Goal: Task Accomplishment & Management: Use online tool/utility

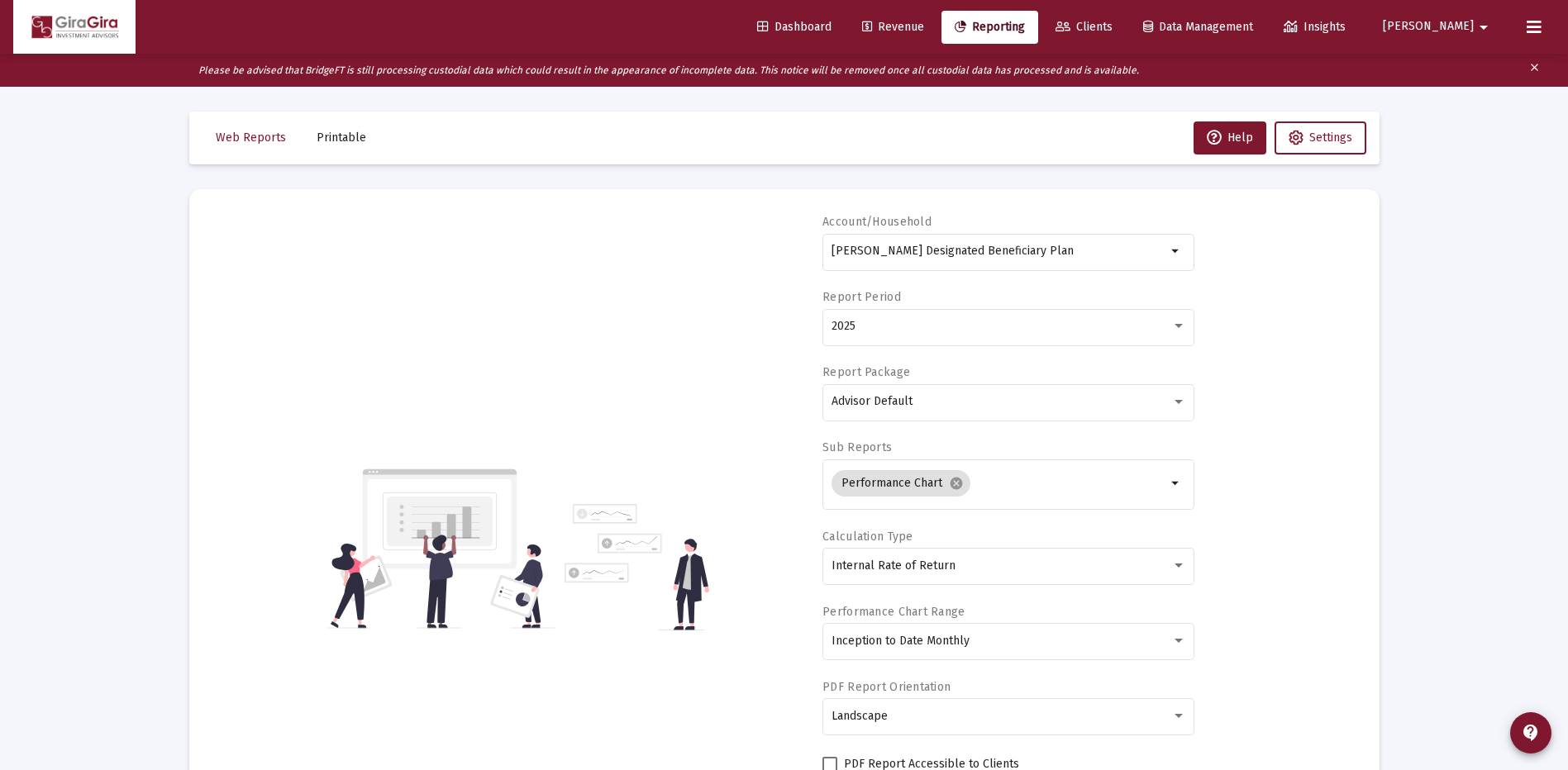
select select "View all"
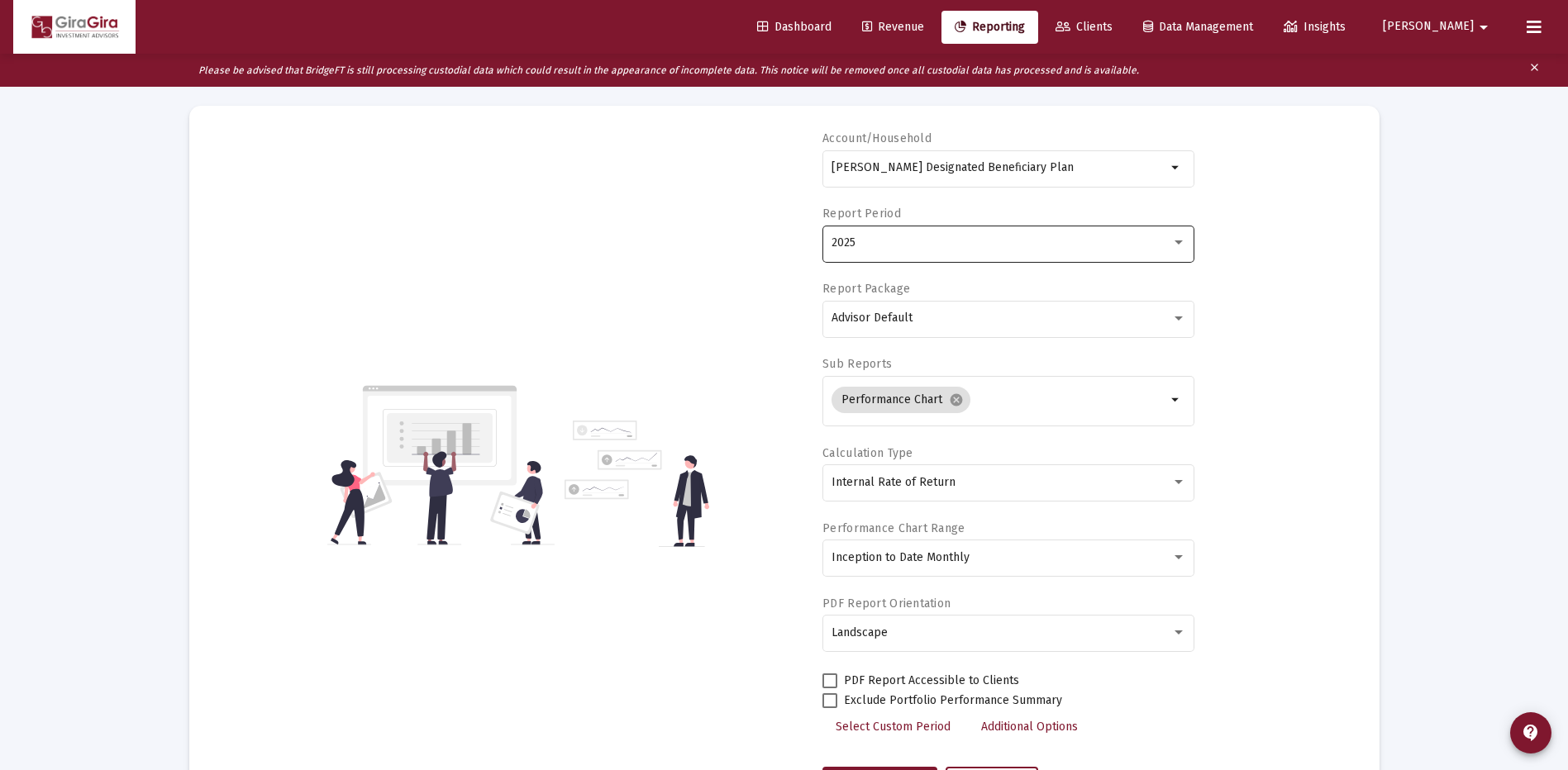
scroll to position [83, 0]
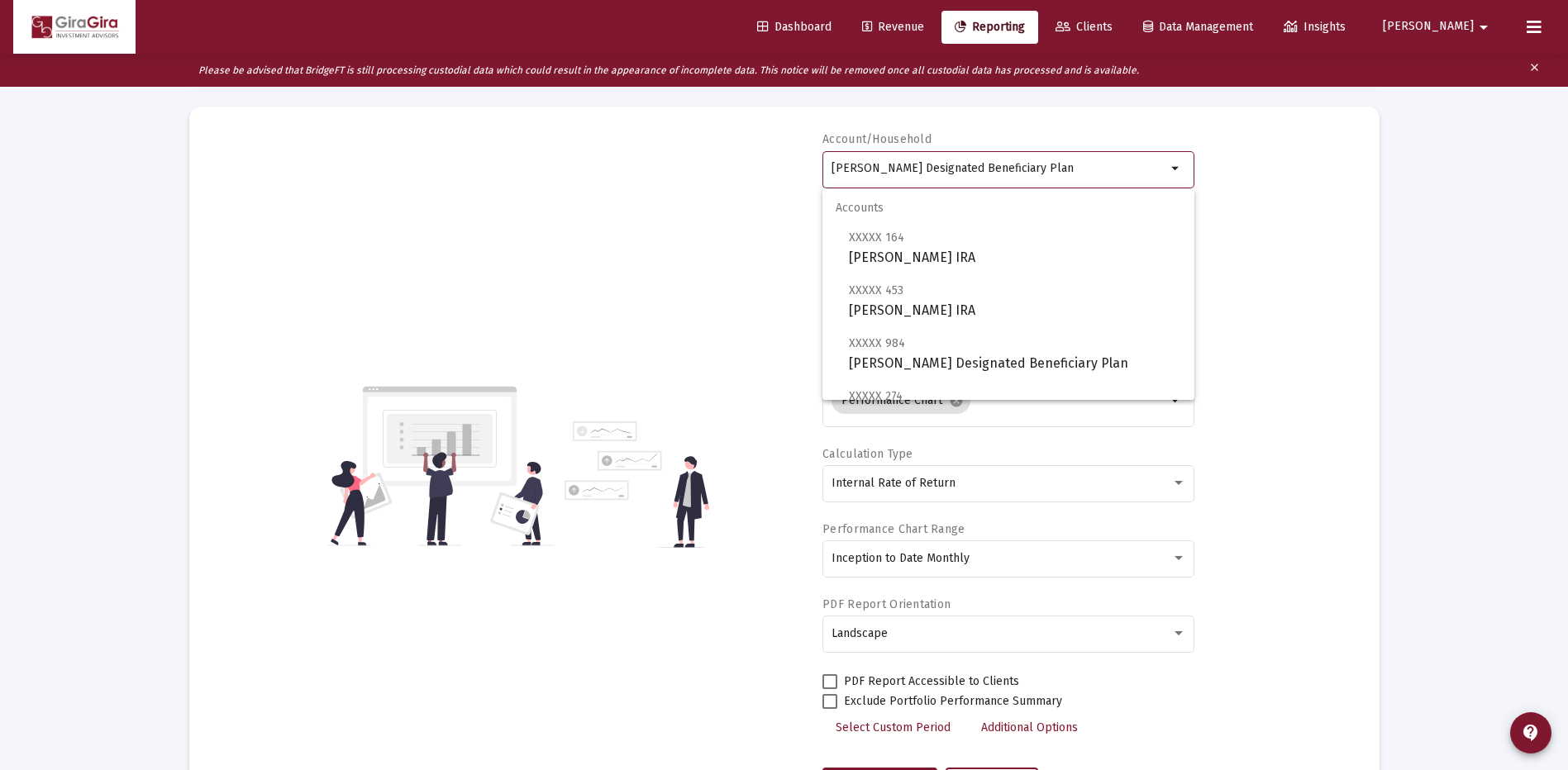
drag, startPoint x: 833, startPoint y: 163, endPoint x: 1783, endPoint y: 196, distance: 950.6
click at [1568, 196] on html "Dashboard Revenue Reporting Clients Data Management Insights [PERSON_NAME] Plea…" at bounding box center [784, 302] width 1568 height 770
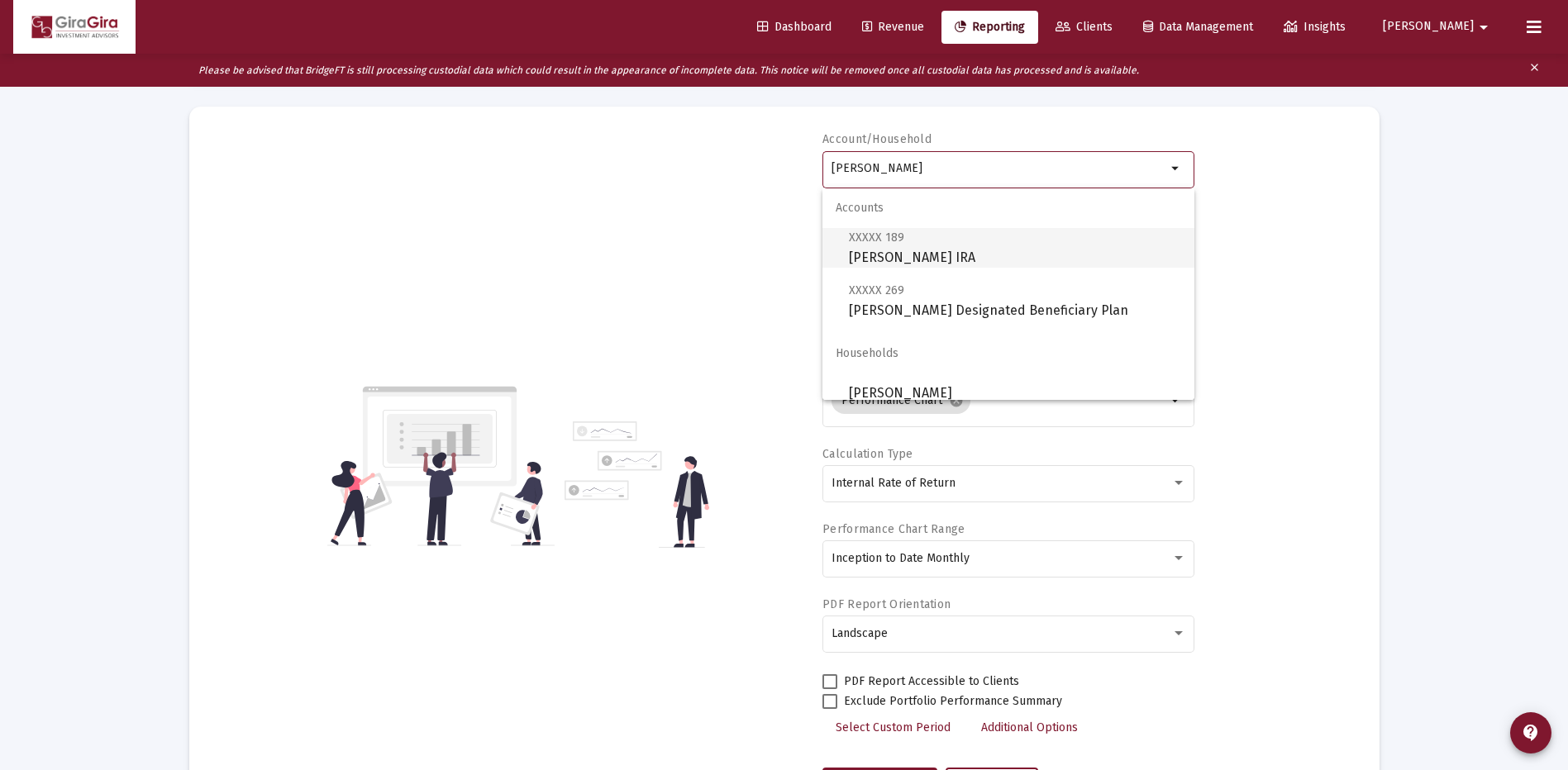
click at [926, 249] on span "XXXXX 189 [PERSON_NAME] IRA" at bounding box center [1015, 248] width 332 height 40
type input "[PERSON_NAME] IRA"
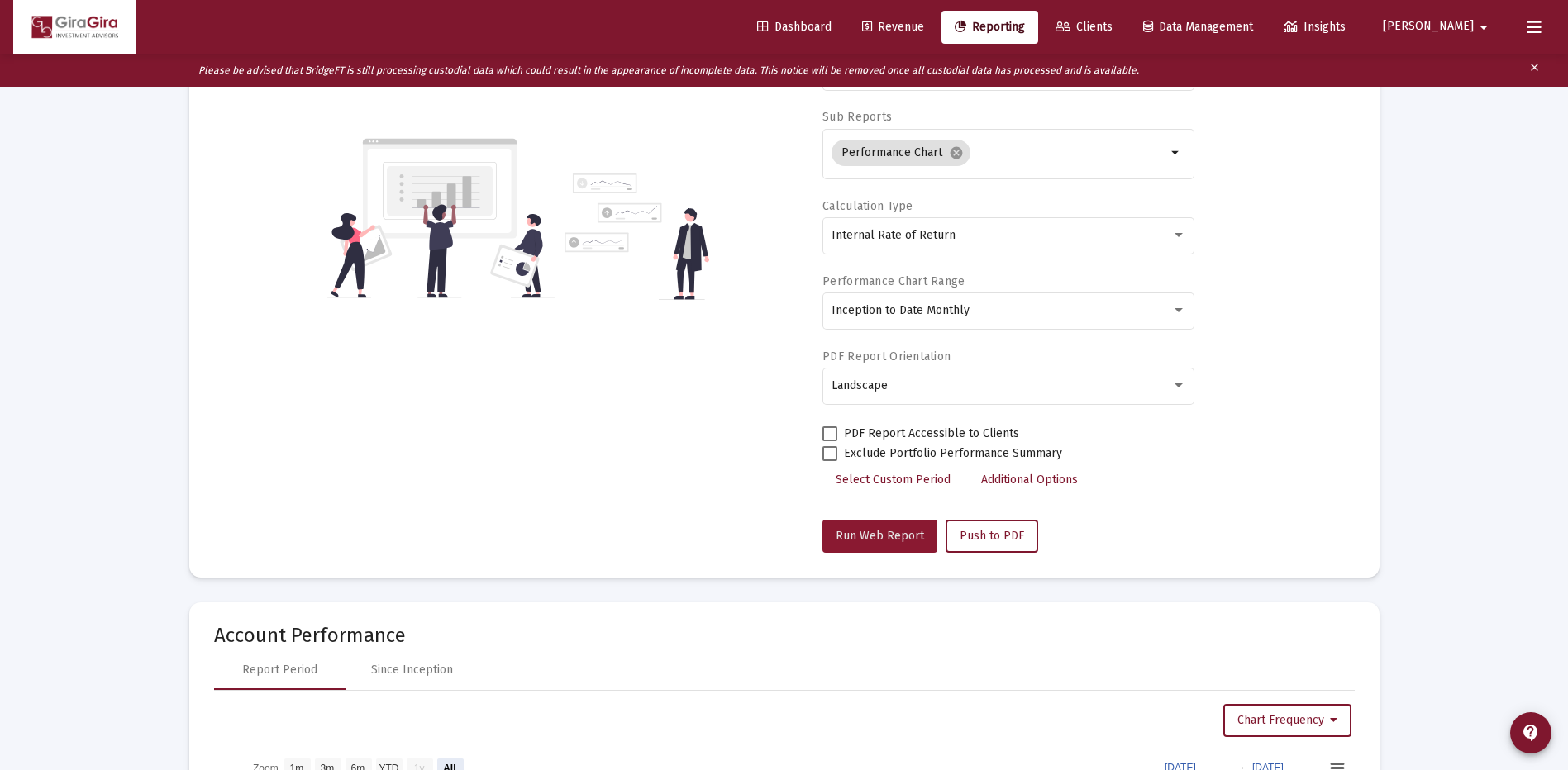
click at [888, 538] on span "Run Web Report" at bounding box center [879, 535] width 88 height 14
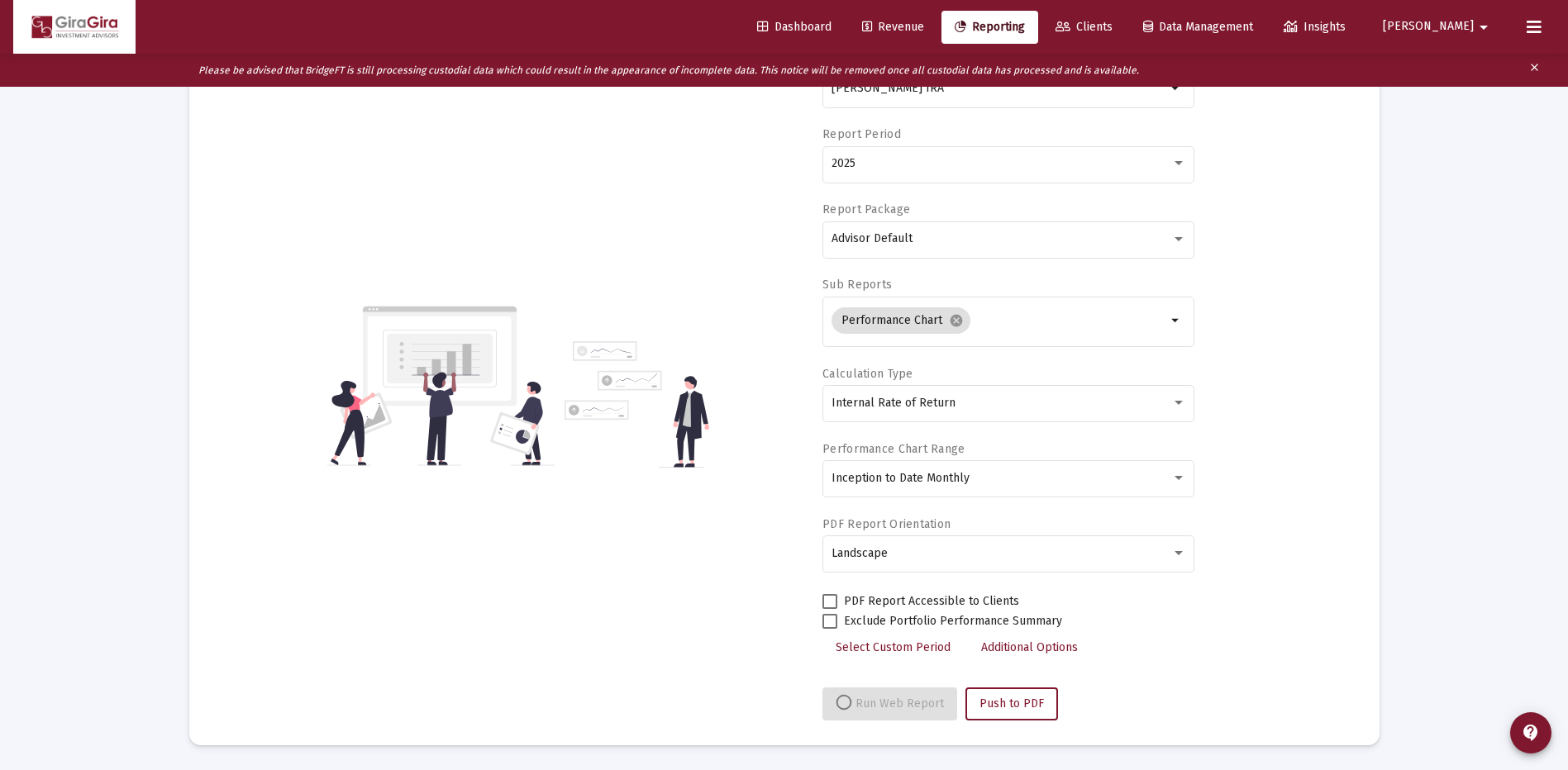
select select "View all"
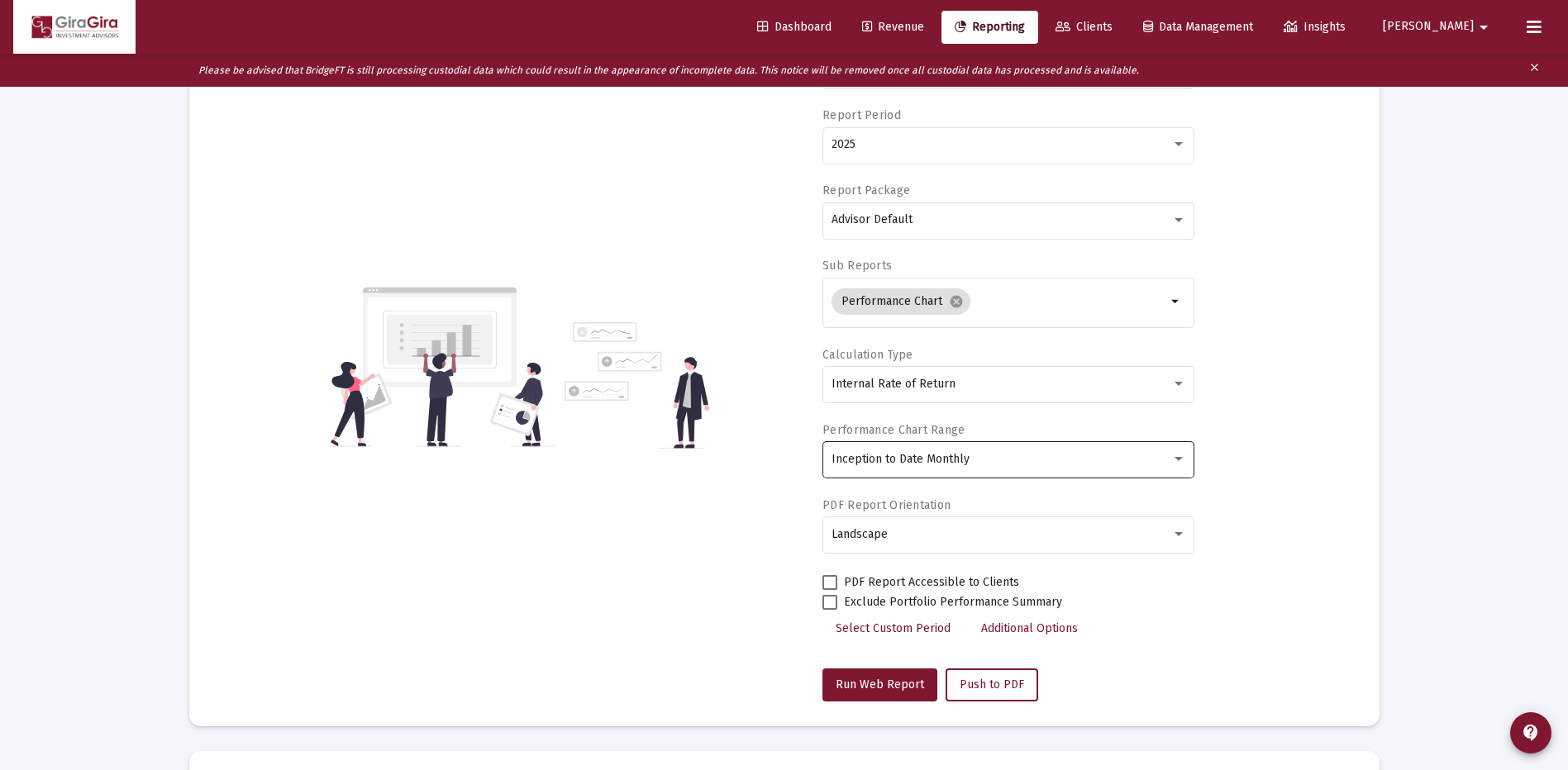
scroll to position [0, 0]
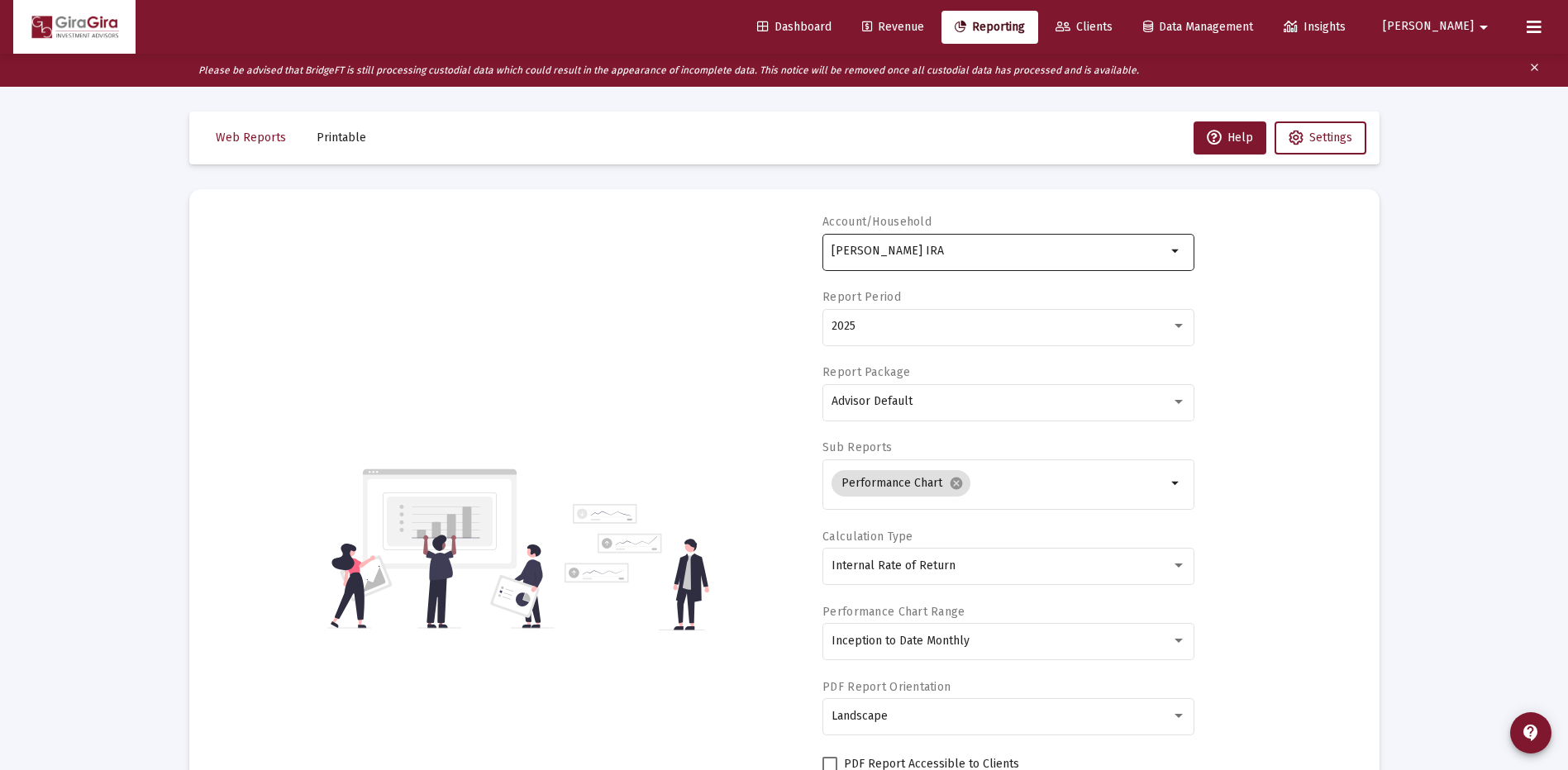
click at [834, 244] on div "[PERSON_NAME] IRA arrow_drop_down" at bounding box center [1008, 251] width 372 height 40
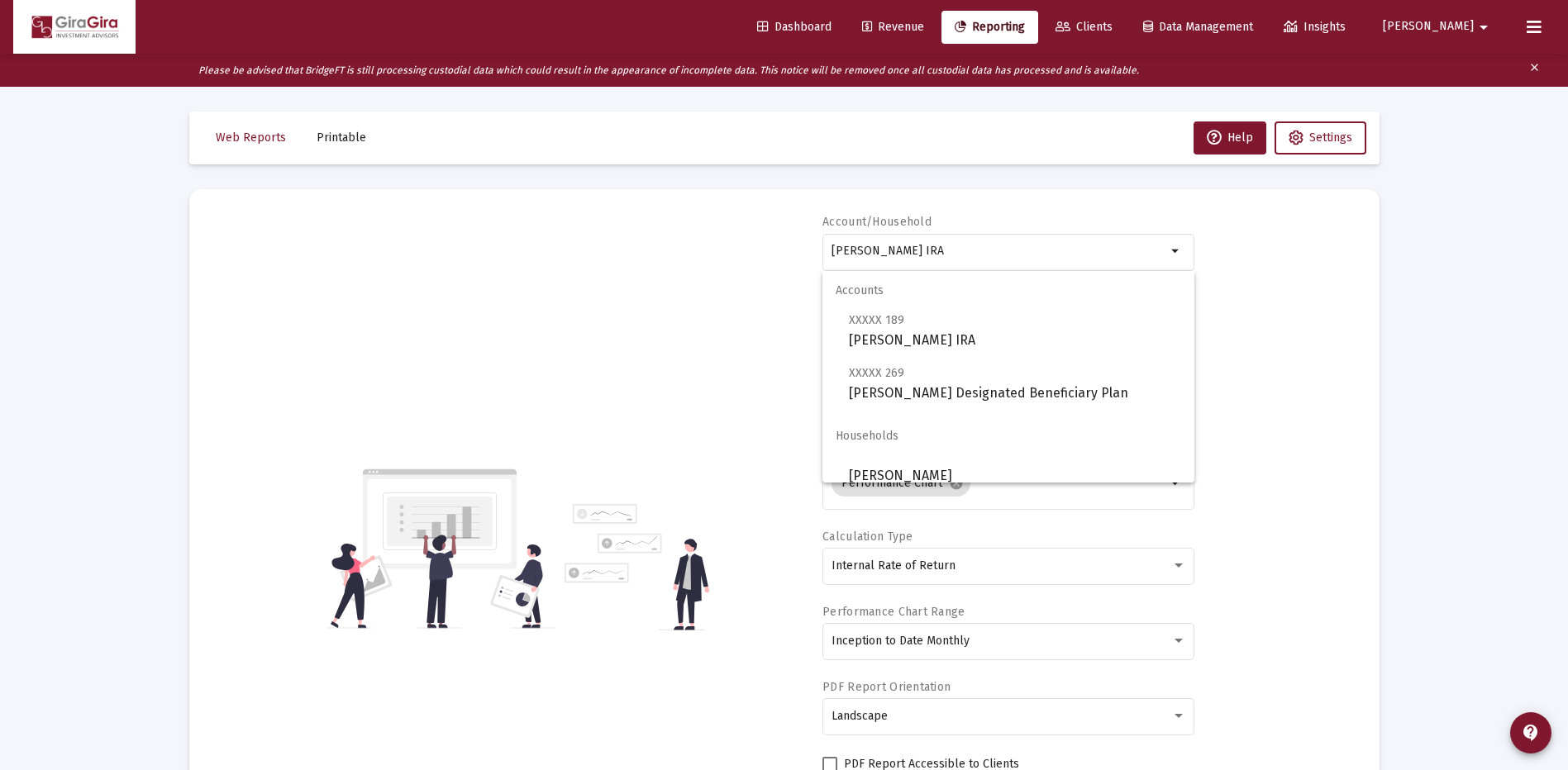
drag, startPoint x: 834, startPoint y: 243, endPoint x: 1482, endPoint y: 238, distance: 648.0
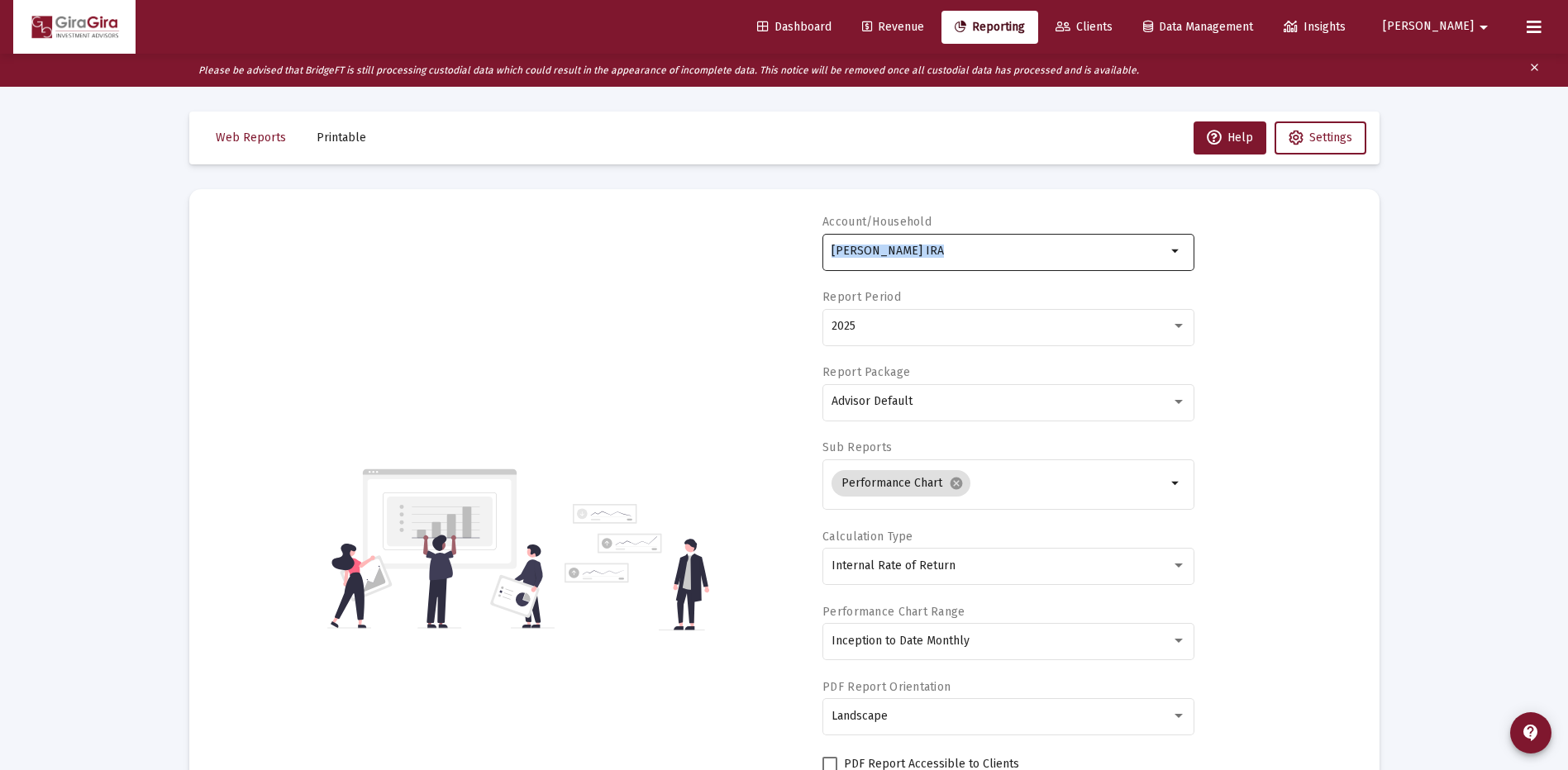
click at [870, 260] on div "[PERSON_NAME] IRA" at bounding box center [999, 251] width 335 height 40
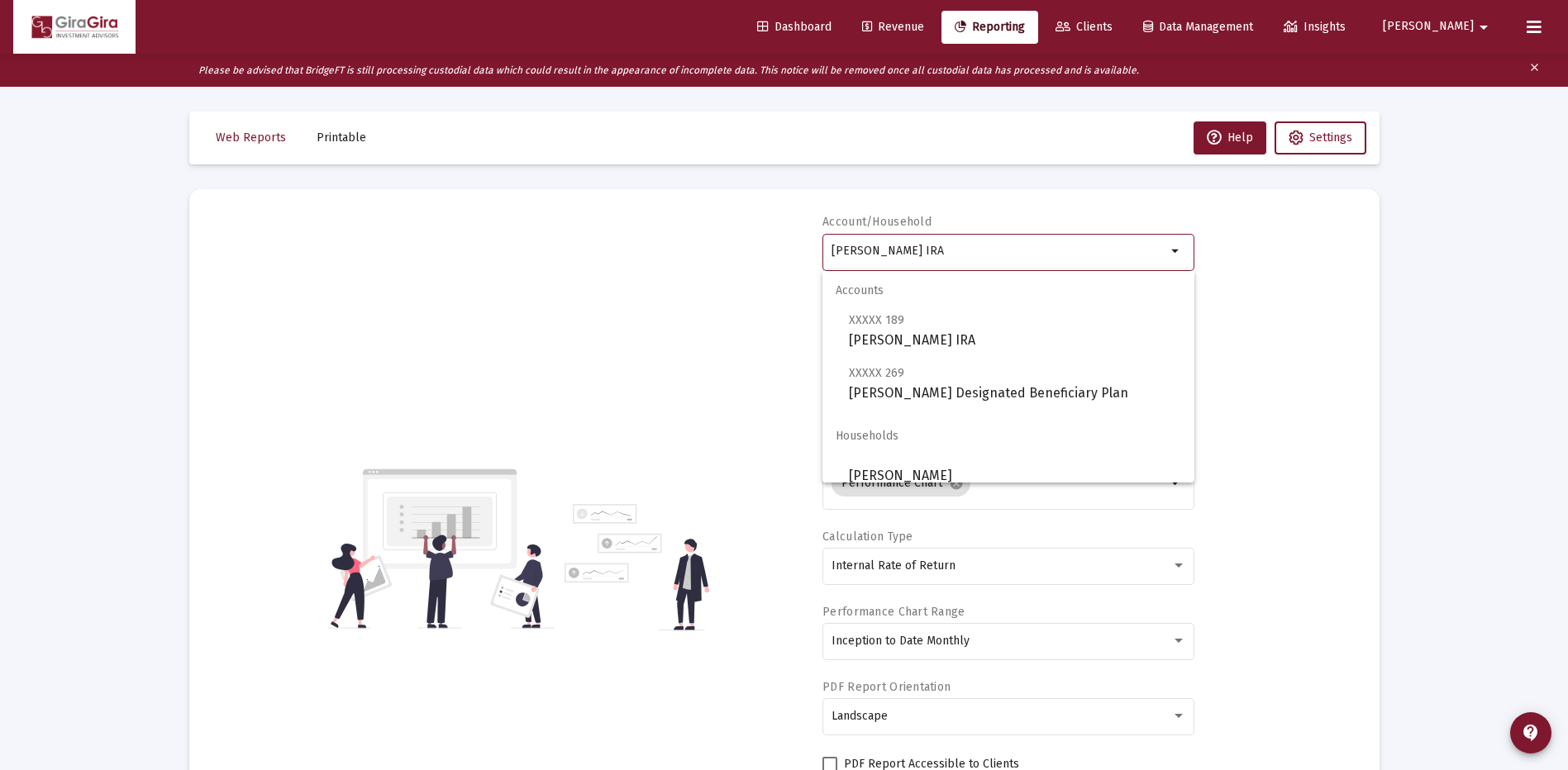
drag, startPoint x: 833, startPoint y: 249, endPoint x: 1744, endPoint y: 248, distance: 911.0
click at [1568, 248] on html "Dashboard Revenue Reporting Clients Data Management Insights [PERSON_NAME] Plea…" at bounding box center [784, 385] width 1568 height 770
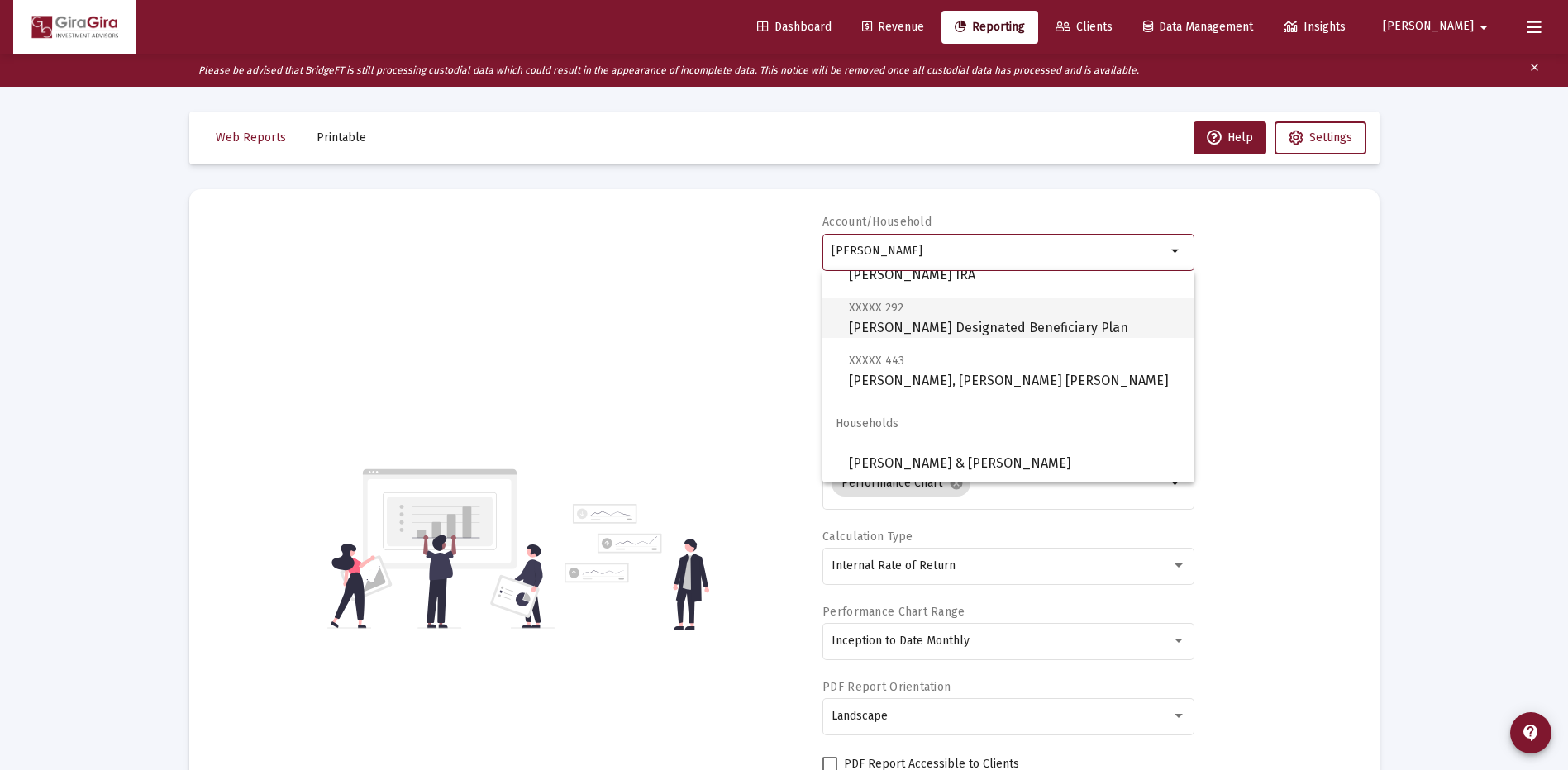
scroll to position [172, 0]
click at [918, 371] on span "XXXXX 443 [PERSON_NAME], [PERSON_NAME] [PERSON_NAME]" at bounding box center [1015, 370] width 332 height 40
type input "[PERSON_NAME], [PERSON_NAME] [PERSON_NAME]"
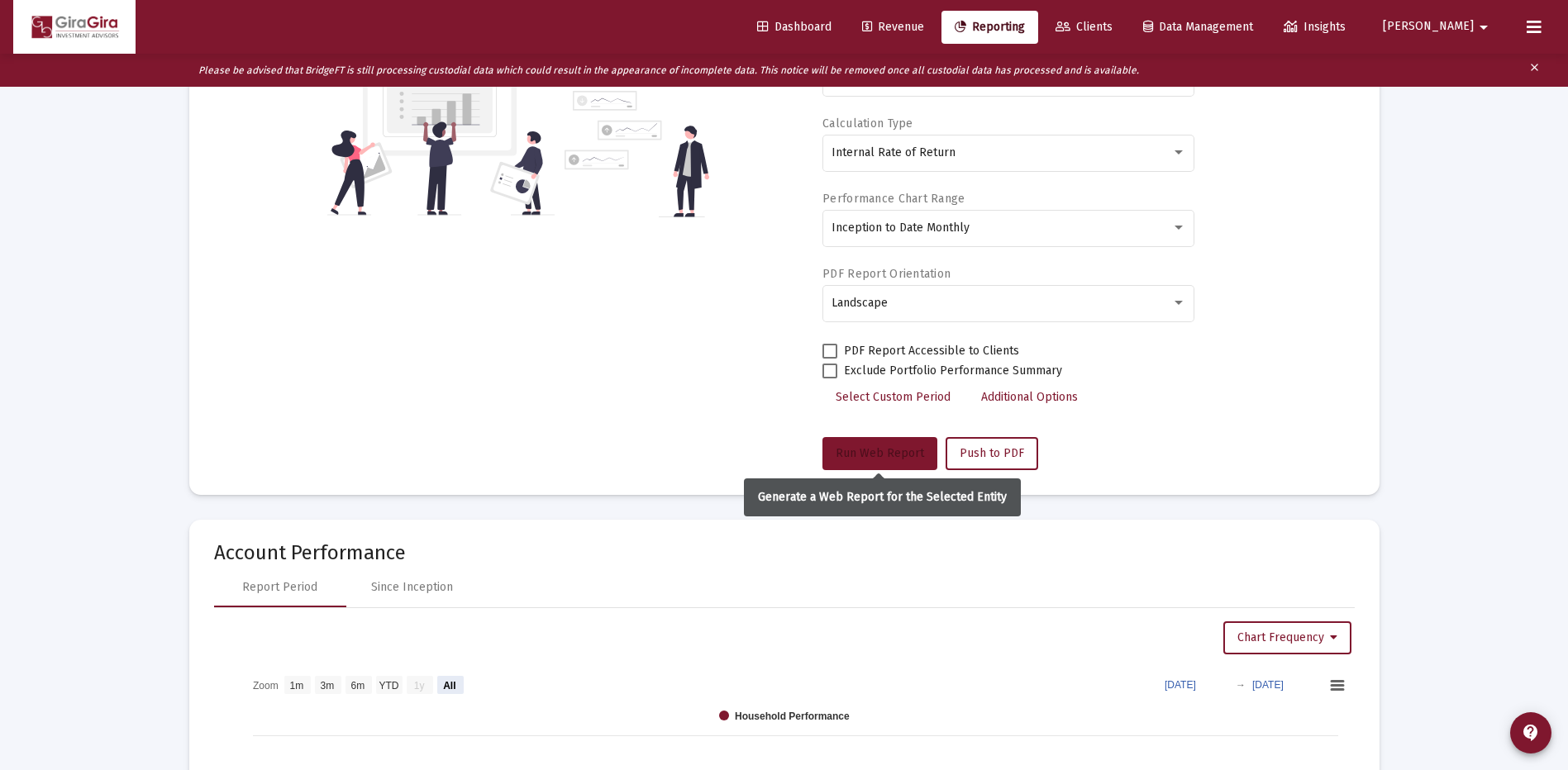
drag, startPoint x: 872, startPoint y: 451, endPoint x: 881, endPoint y: 451, distance: 9.0
click at [874, 451] on span "Run Web Report" at bounding box center [879, 452] width 88 height 14
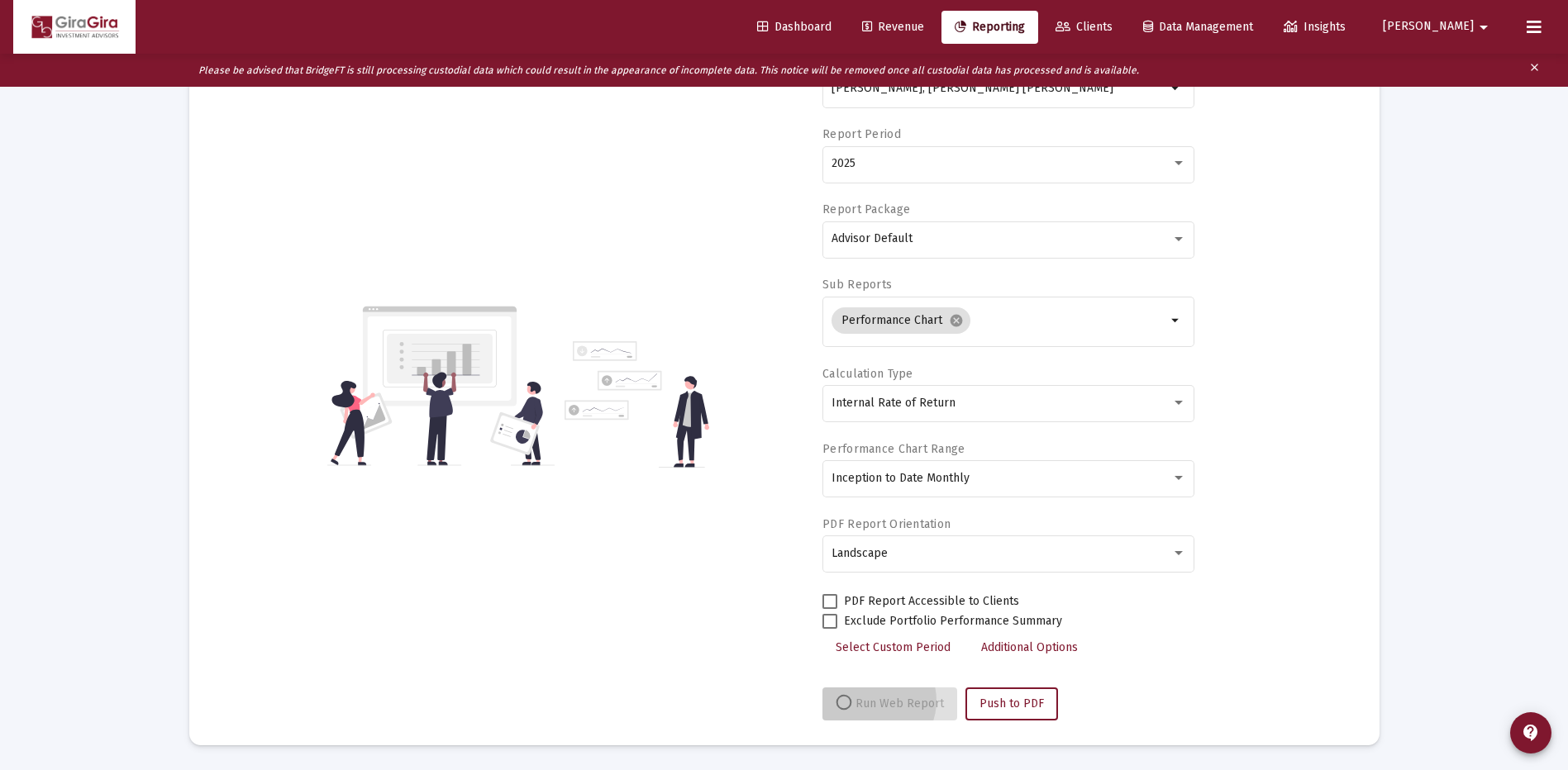
scroll to position [162, 0]
select select "View all"
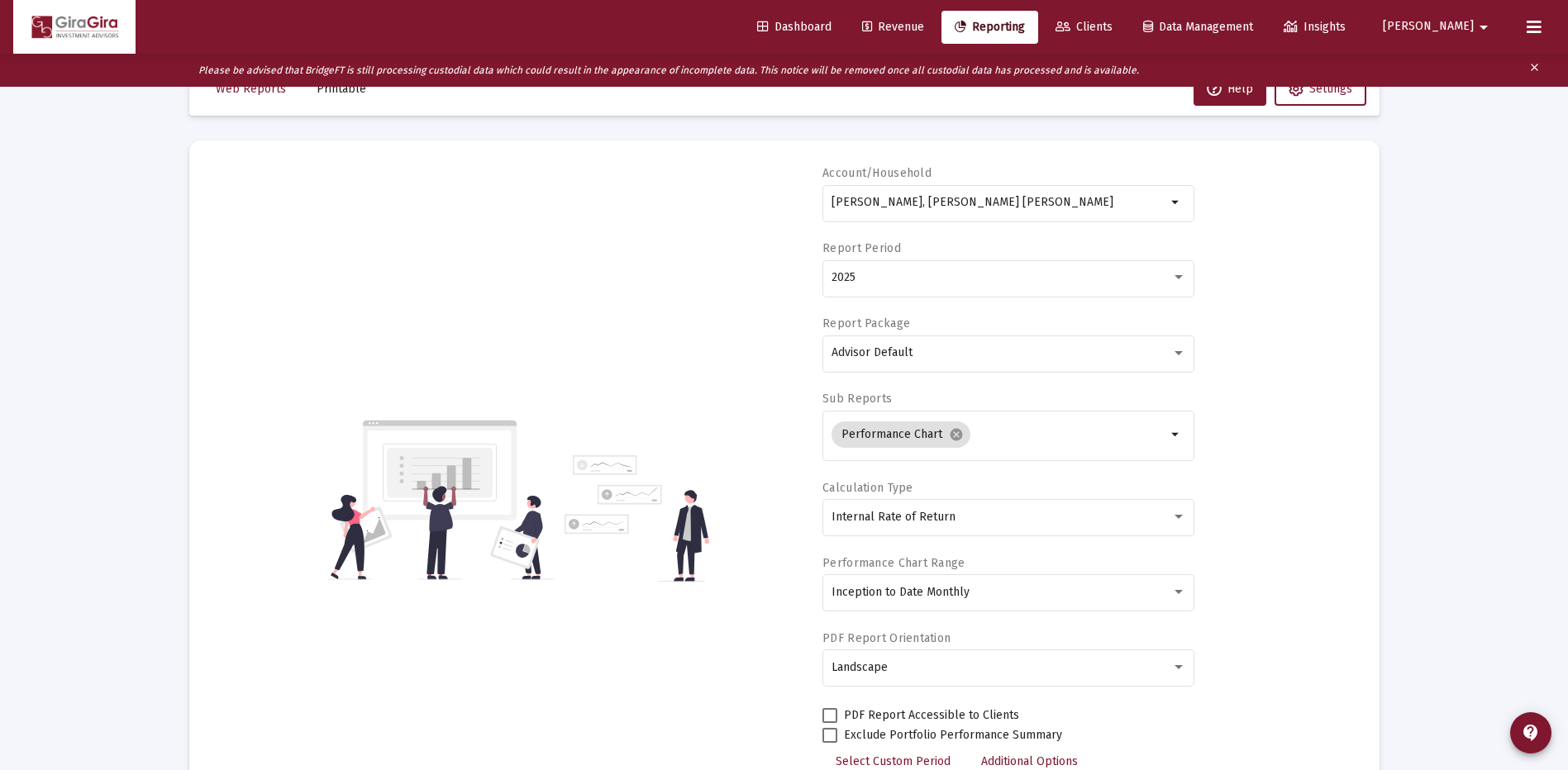
scroll to position [0, 0]
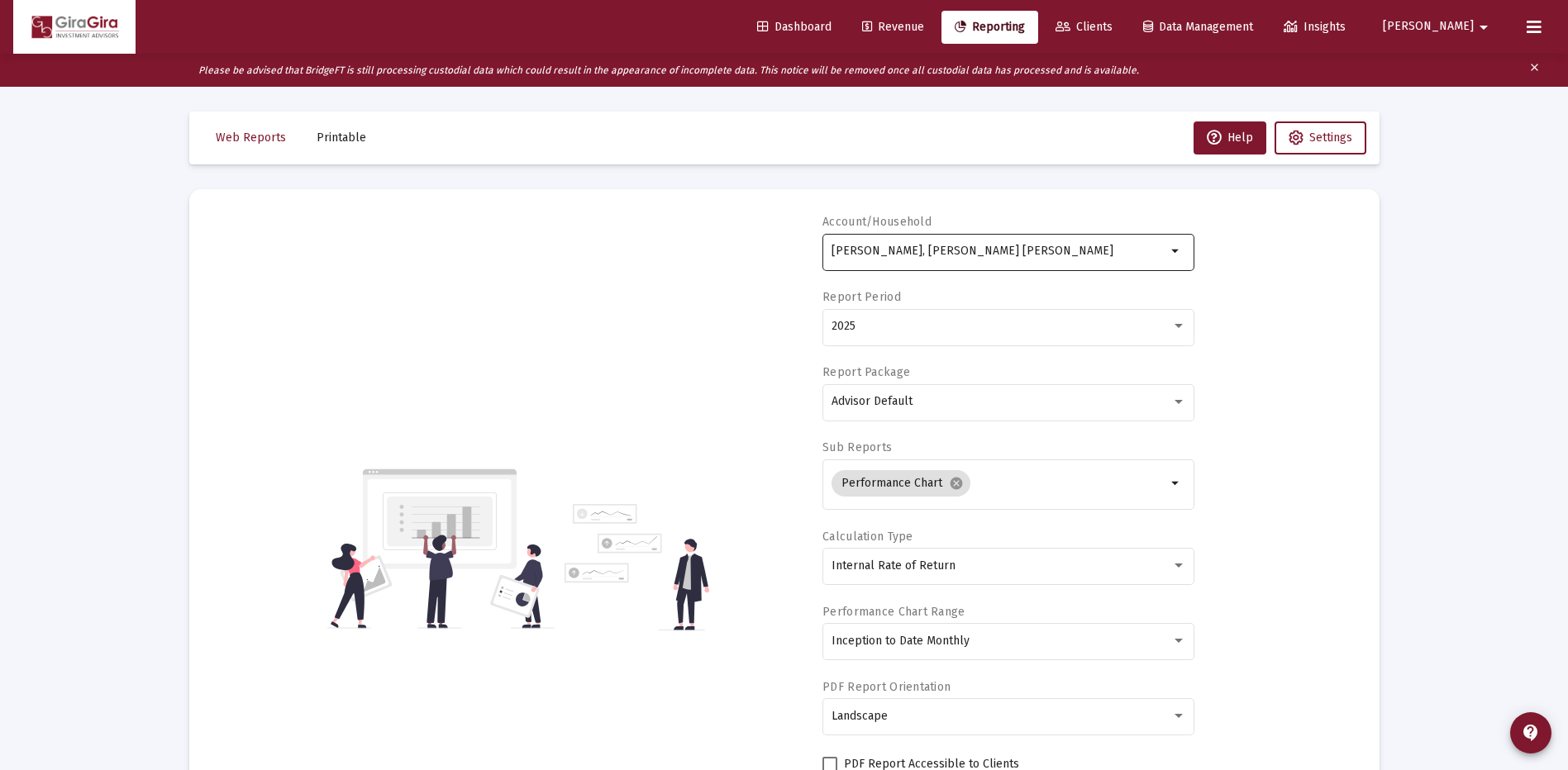
click at [944, 248] on input "[PERSON_NAME], [PERSON_NAME] [PERSON_NAME]" at bounding box center [999, 251] width 335 height 13
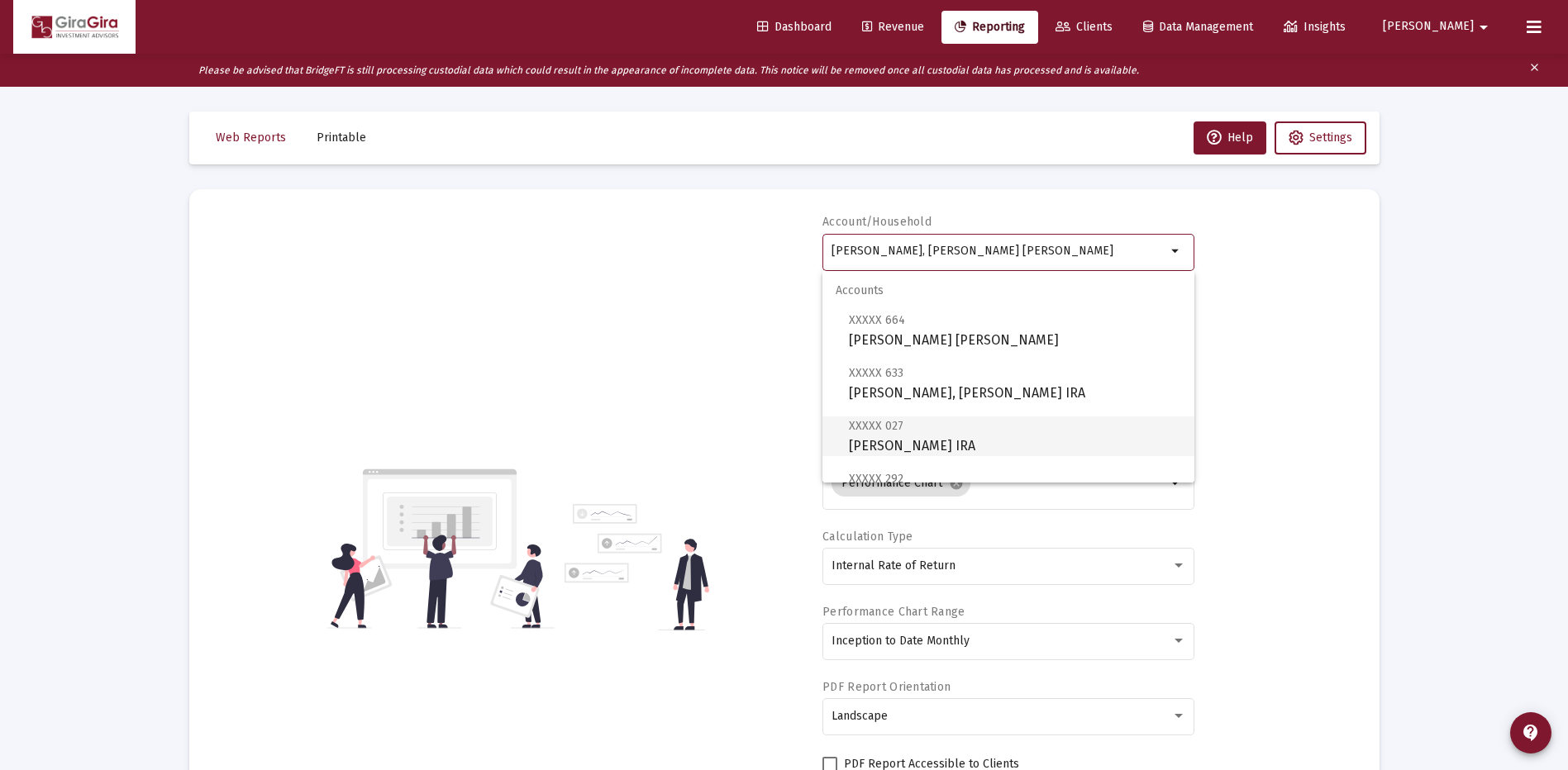
click at [986, 442] on span "XXXXX 027 [PERSON_NAME] Rollover [PERSON_NAME]" at bounding box center [1015, 436] width 332 height 40
type input "[PERSON_NAME] IRA"
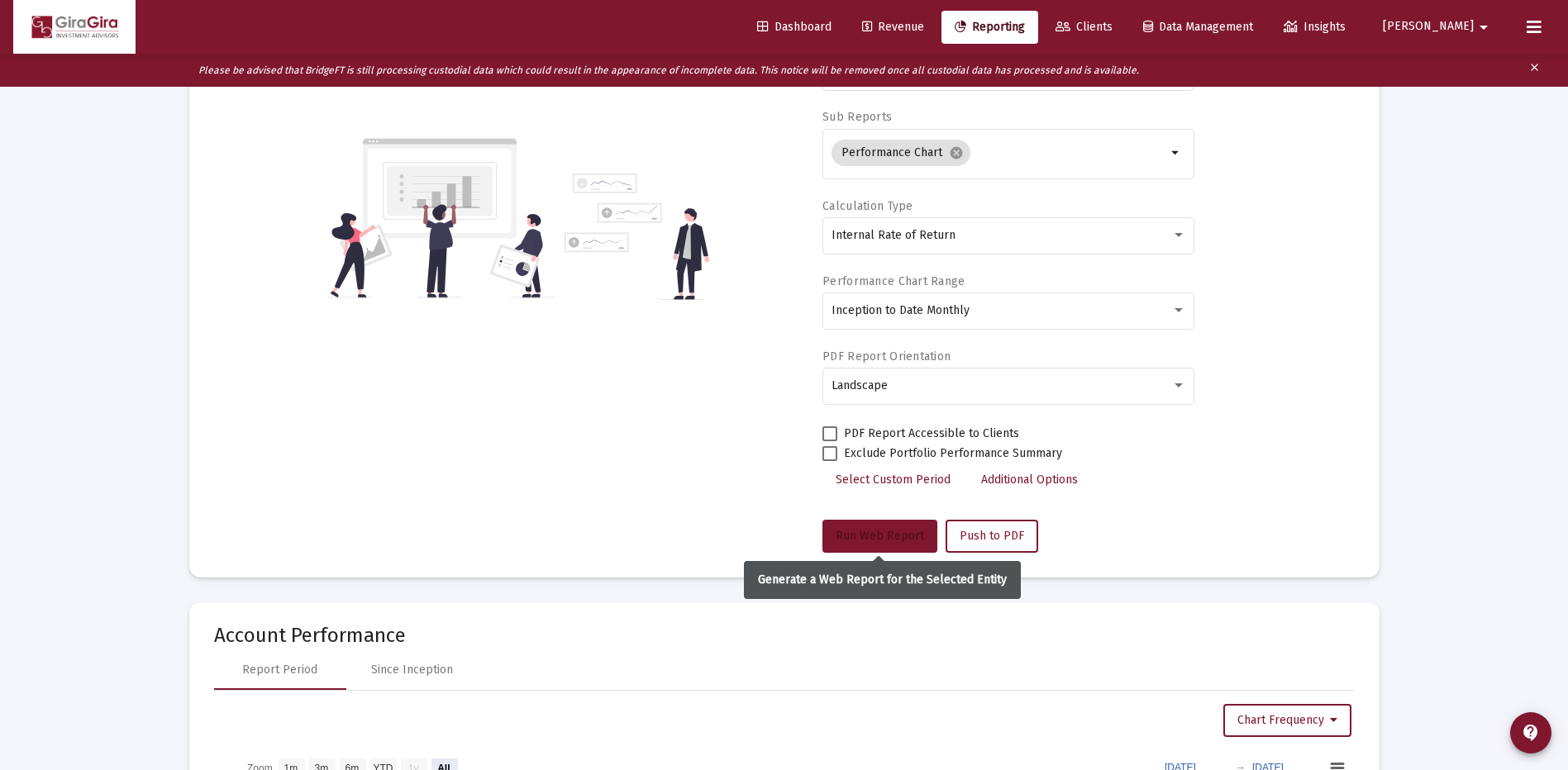
click at [884, 531] on span "Run Web Report" at bounding box center [879, 535] width 88 height 14
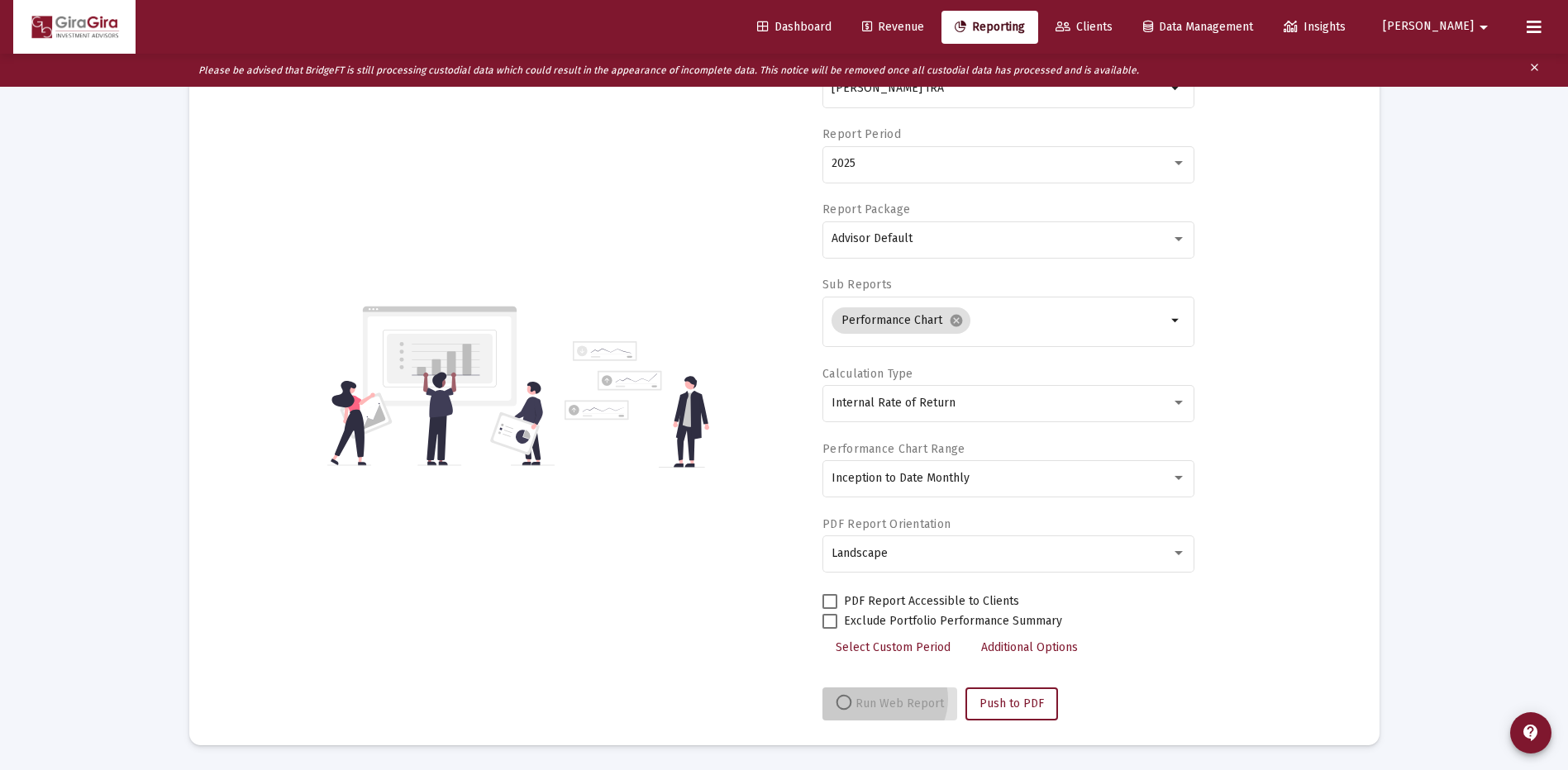
scroll to position [162, 0]
select select "View all"
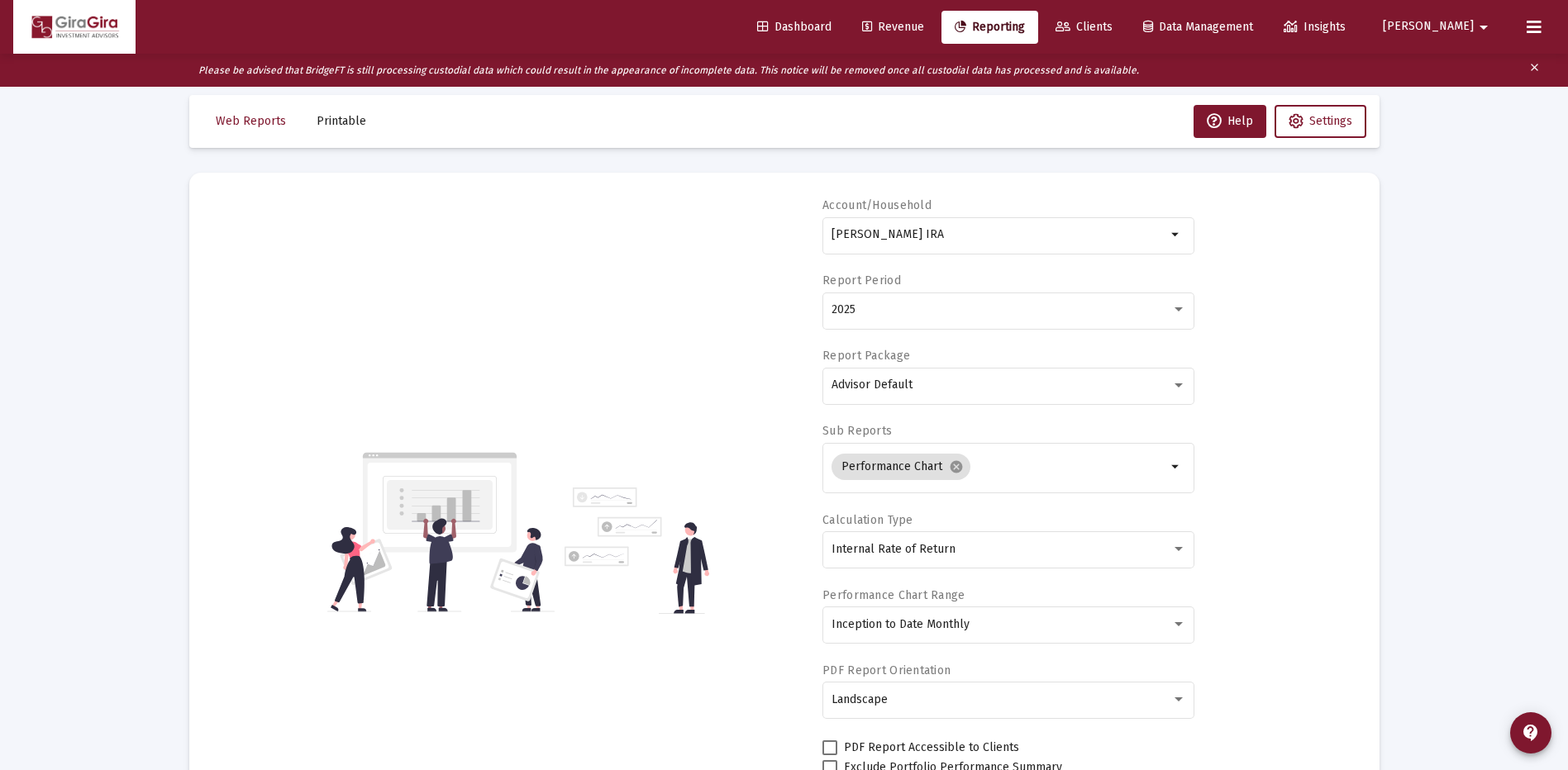
scroll to position [0, 0]
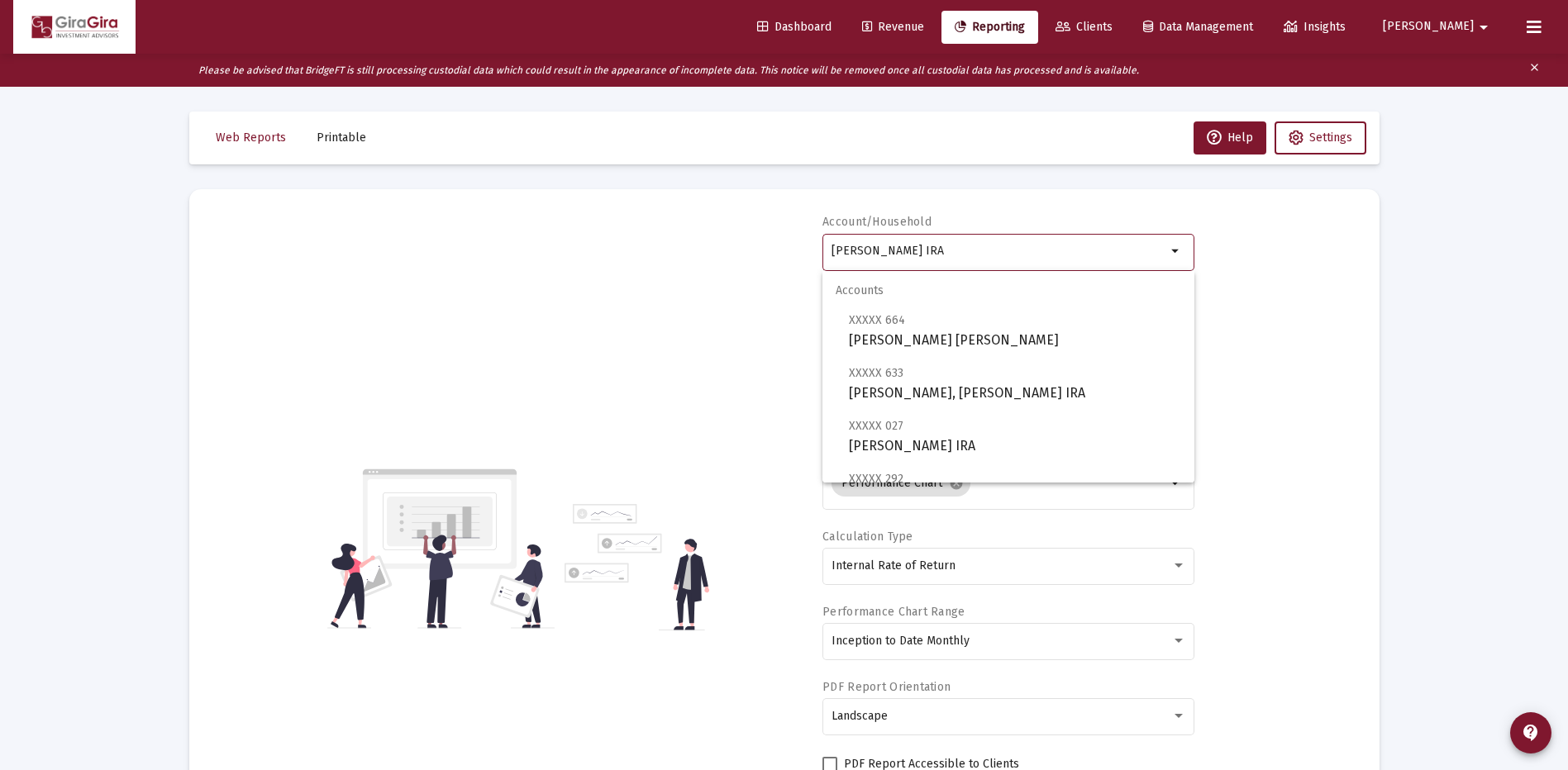
click at [889, 253] on input "[PERSON_NAME] IRA" at bounding box center [999, 251] width 335 height 13
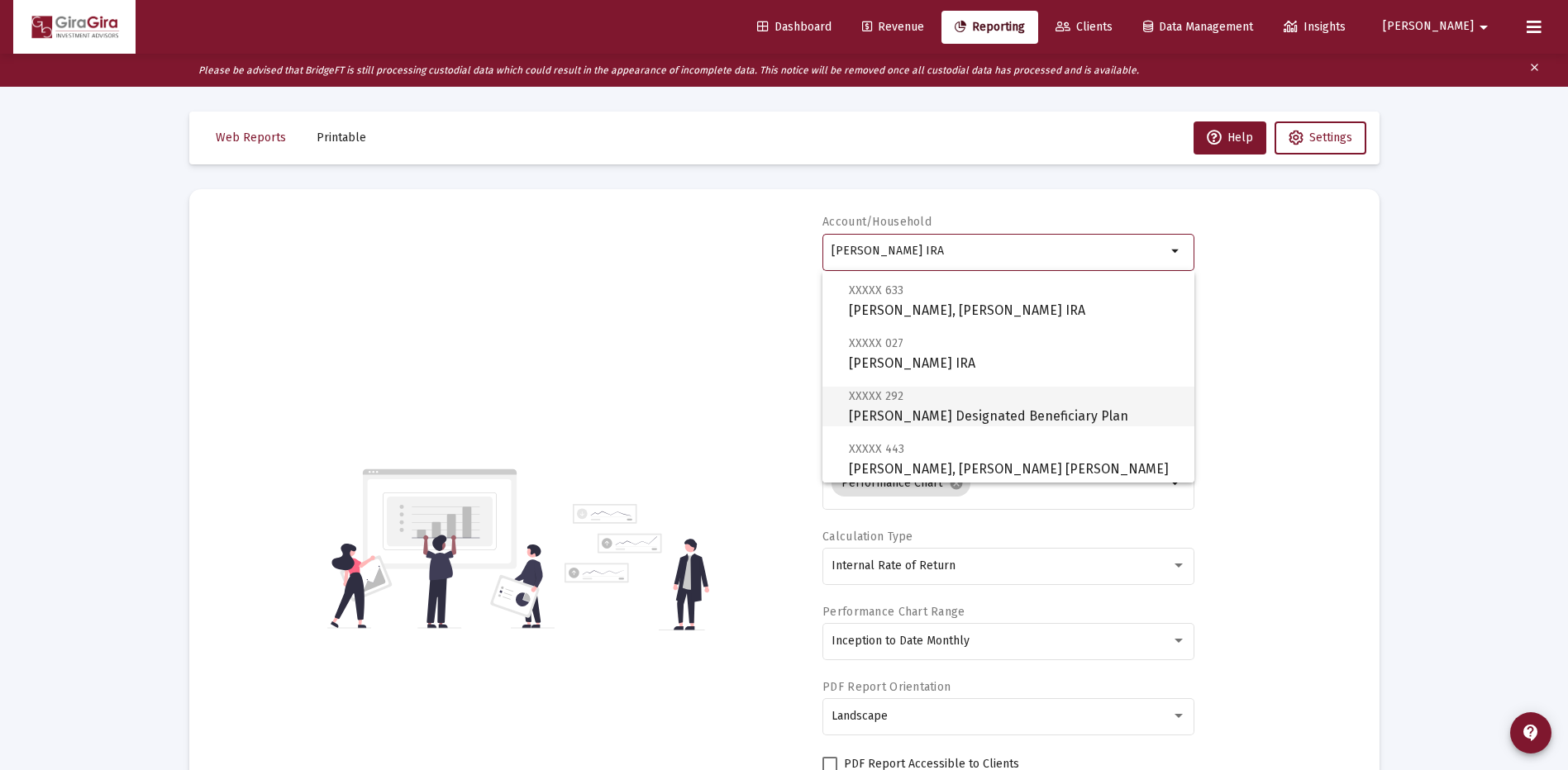
click at [1018, 415] on span "XXXXX 292 [PERSON_NAME] Designated Beneficiary Plan" at bounding box center [1015, 407] width 332 height 40
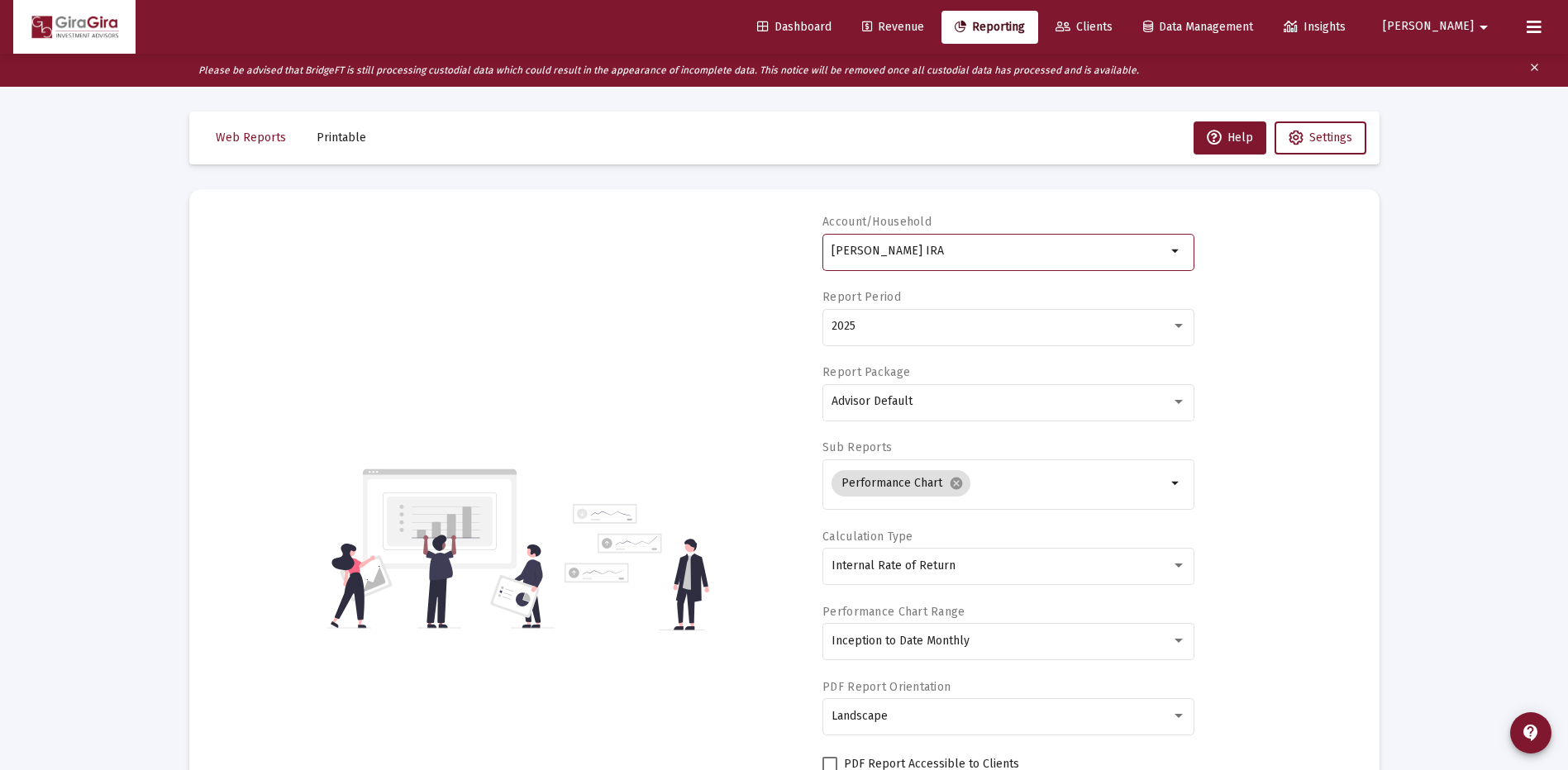
type input "[PERSON_NAME] Designated Beneficiary Plan"
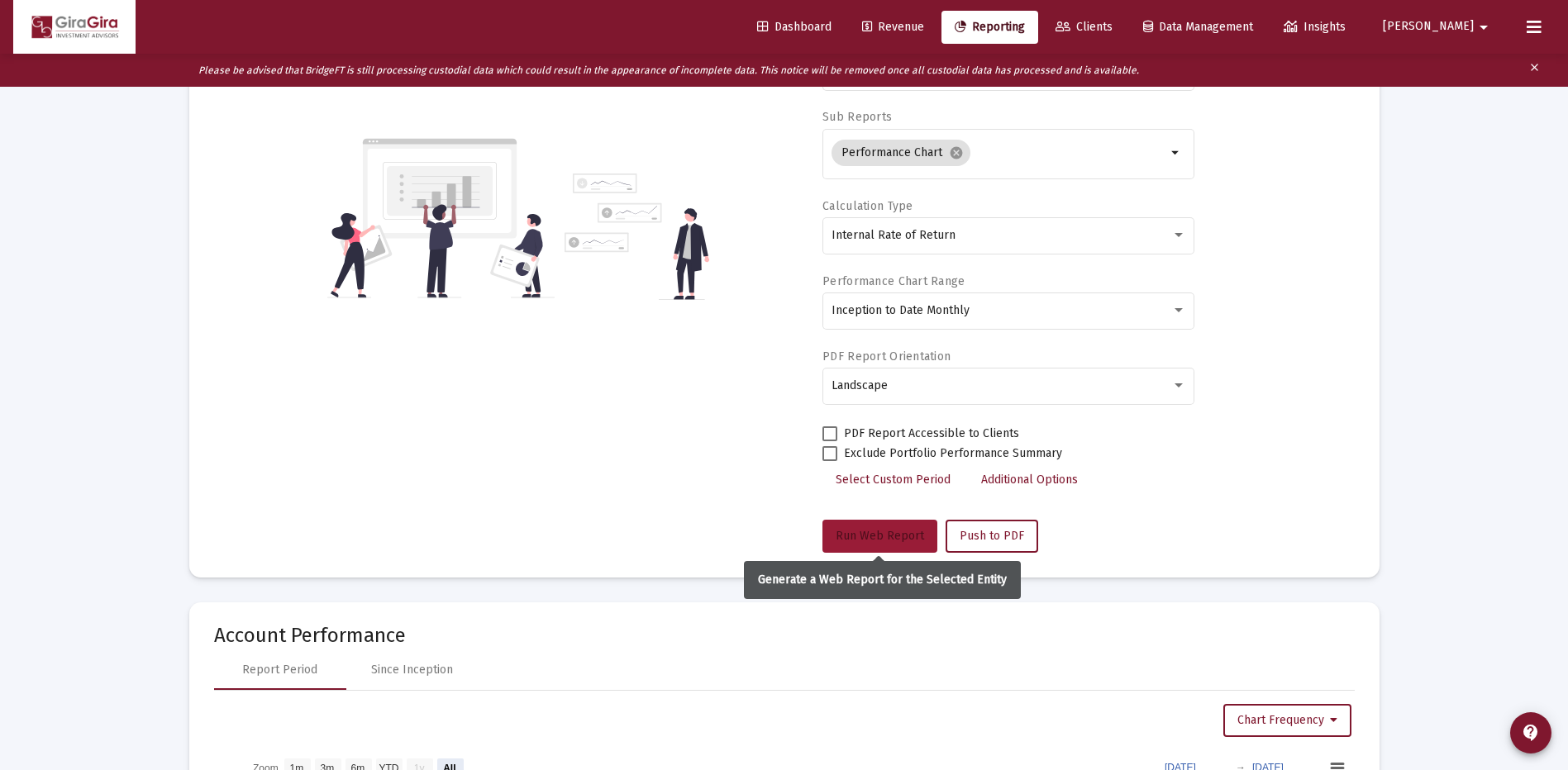
click at [861, 529] on span "Run Web Report" at bounding box center [879, 535] width 88 height 14
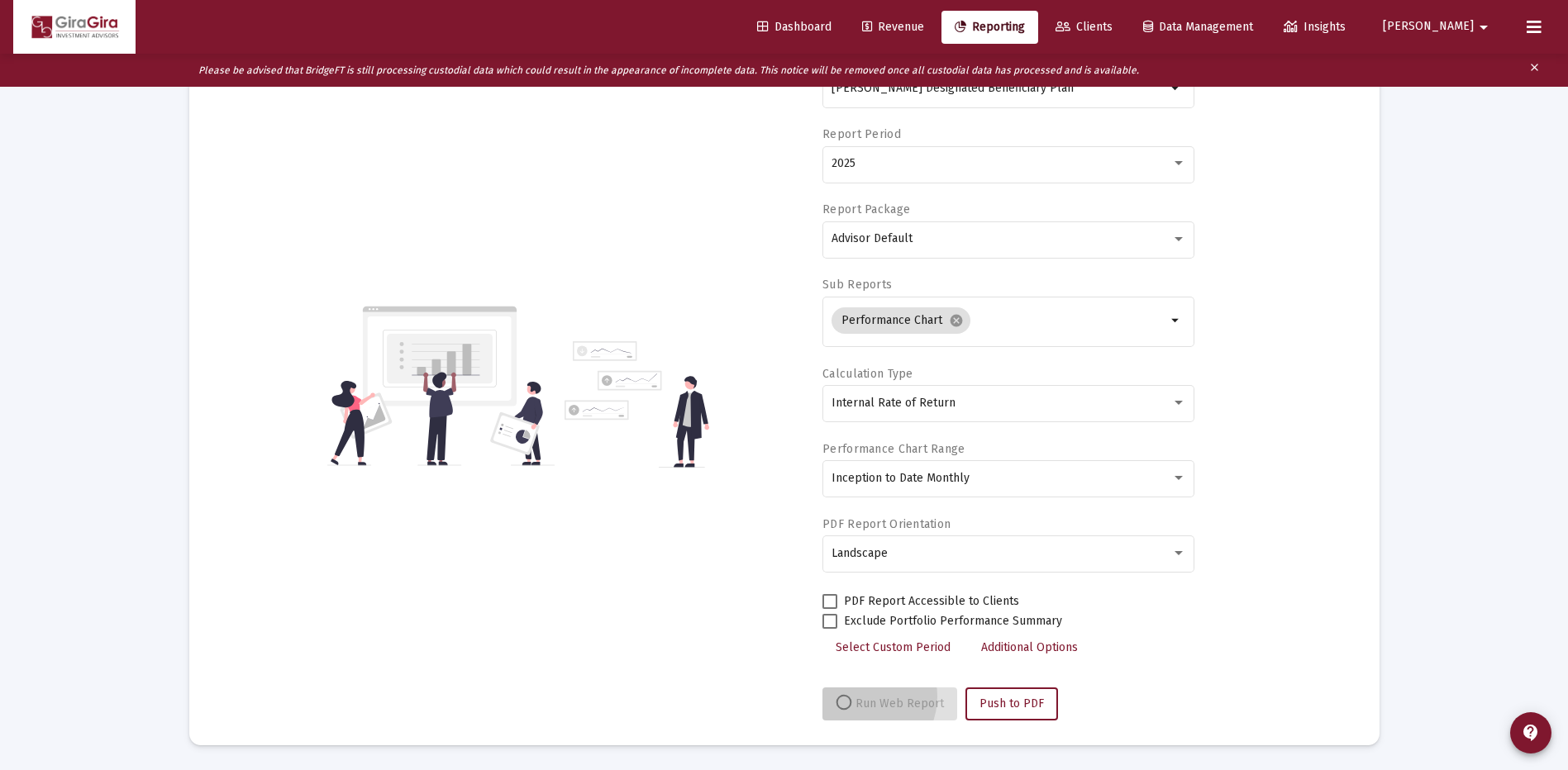
scroll to position [162, 0]
select select "View all"
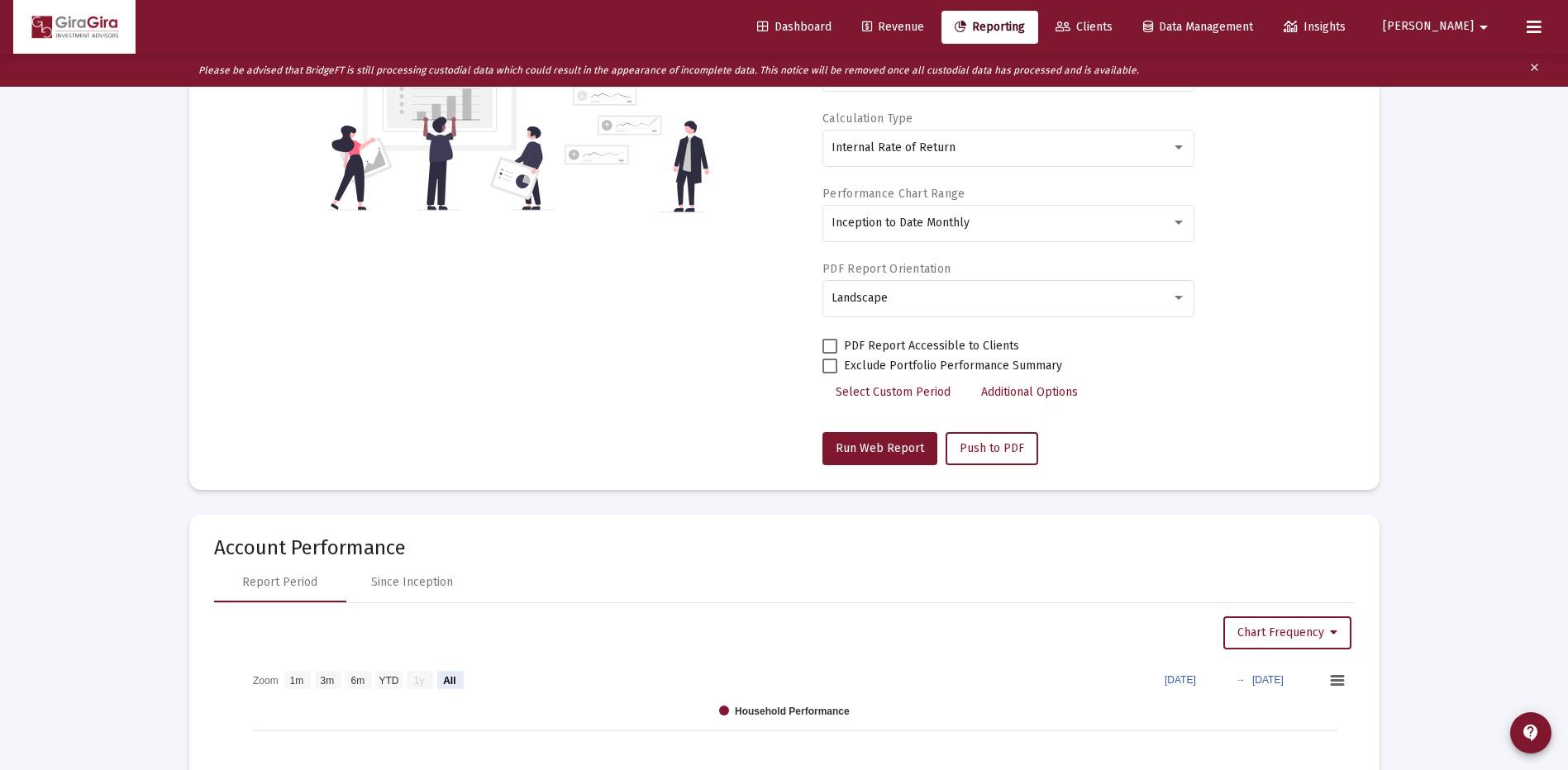
scroll to position [496, 0]
